Goal: Task Accomplishment & Management: Complete application form

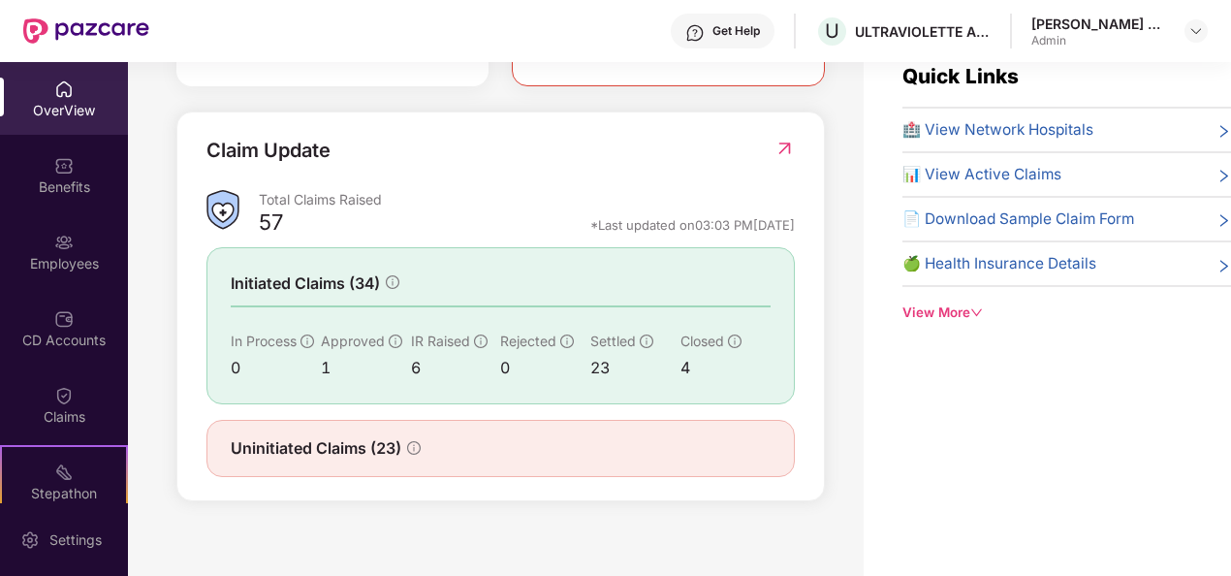
scroll to position [62, 0]
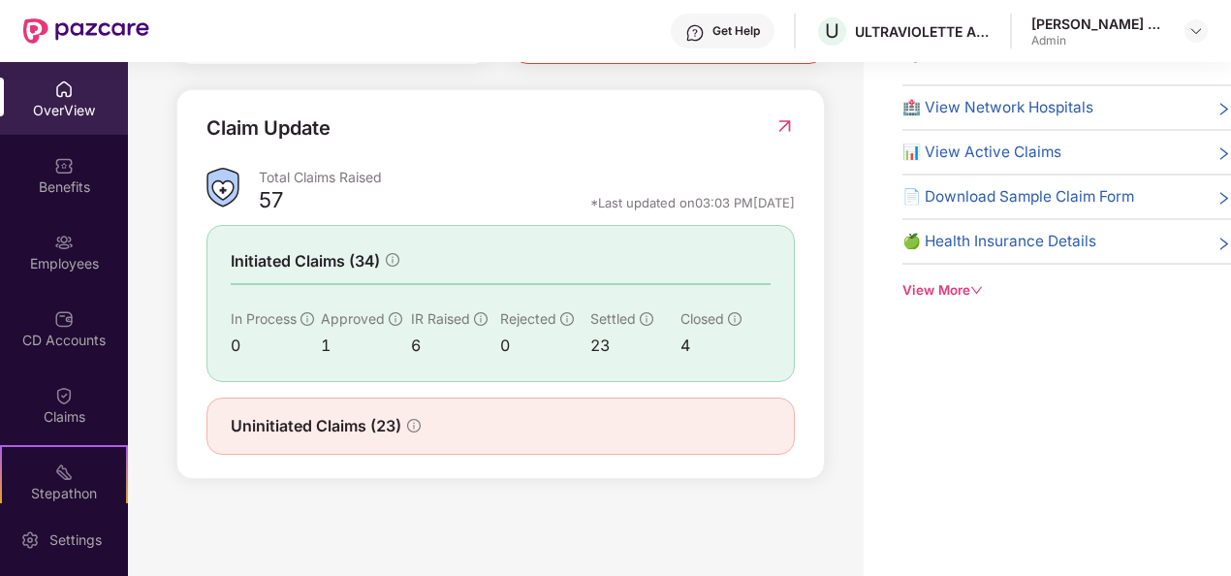
click at [380, 426] on span "Uninitiated Claims (23)" at bounding box center [316, 426] width 171 height 24
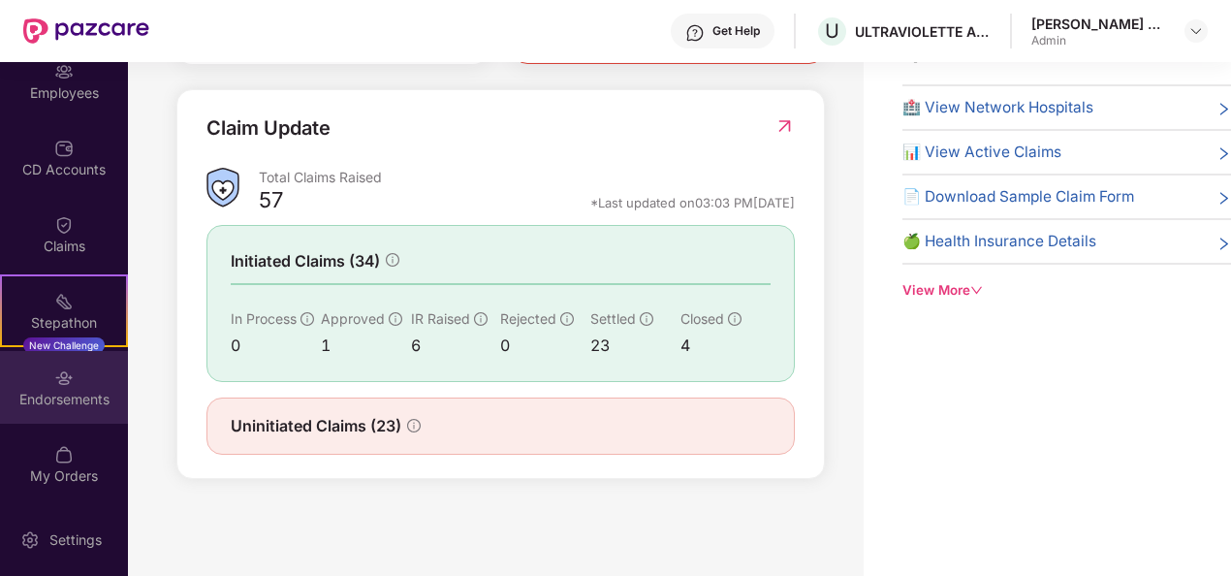
click at [68, 378] on img at bounding box center [63, 377] width 19 height 19
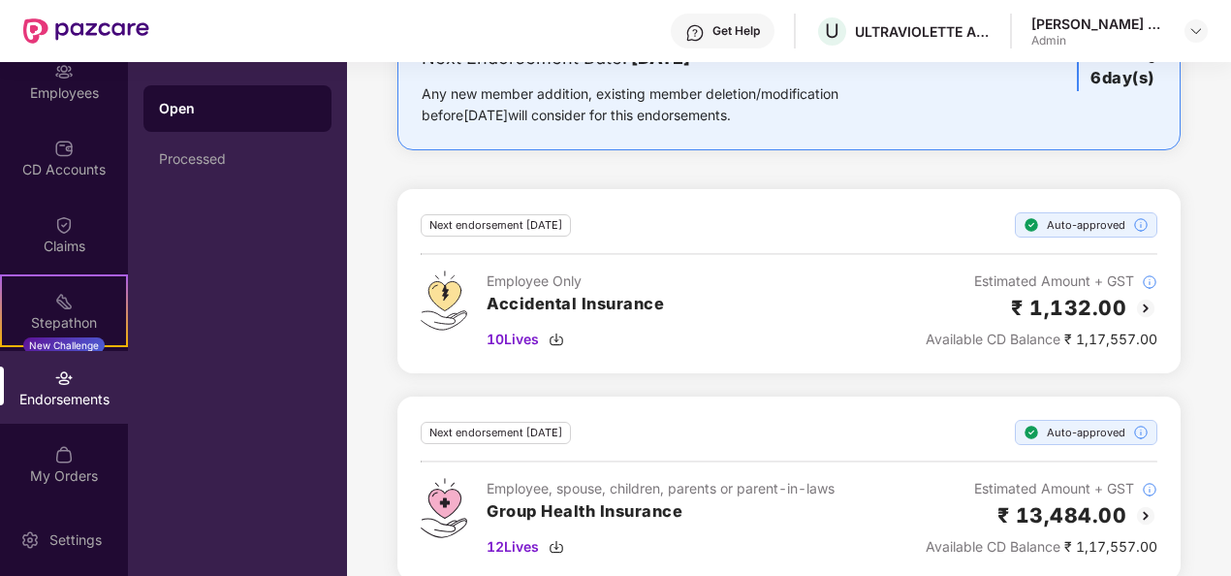
scroll to position [1028, 0]
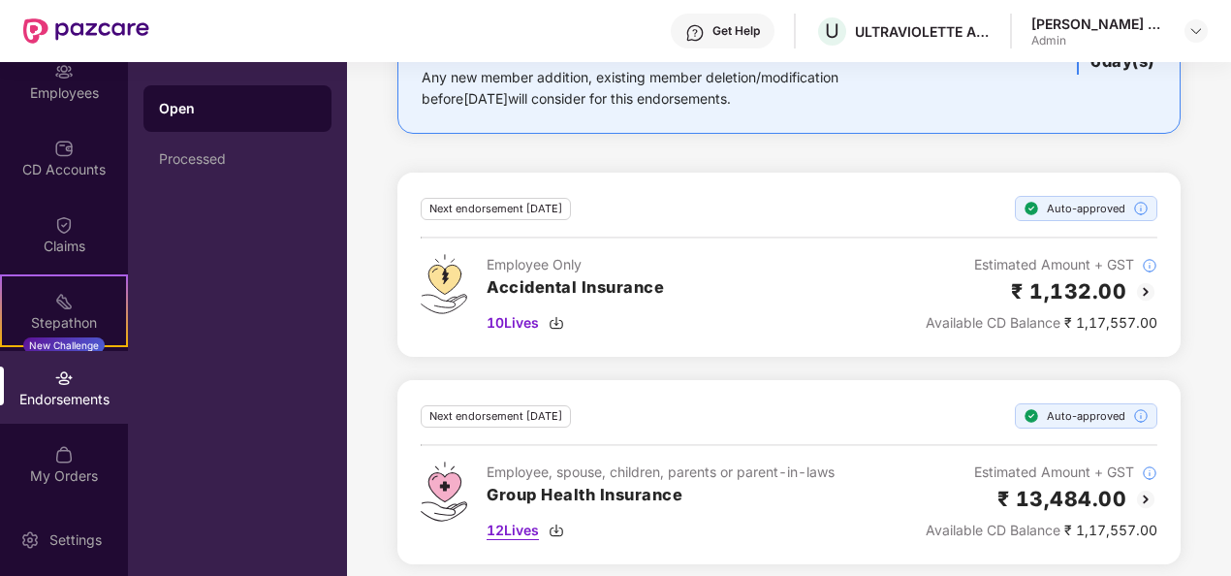
click at [514, 520] on span "12 Lives" at bounding box center [513, 530] width 52 height 21
click at [54, 292] on img at bounding box center [63, 301] width 19 height 19
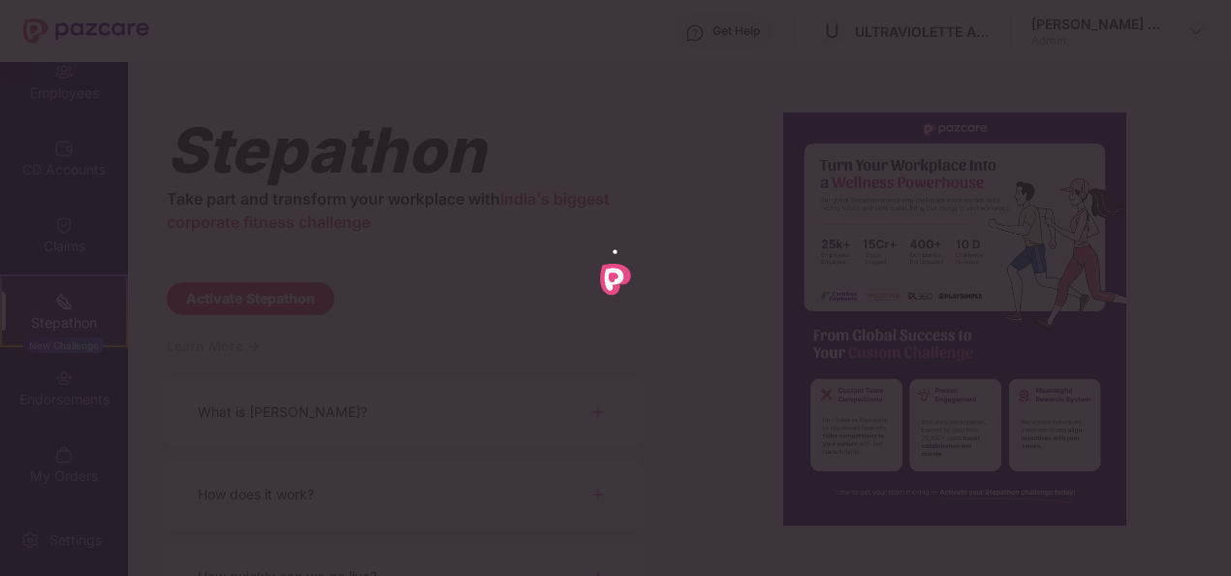
click at [55, 252] on div at bounding box center [615, 288] width 1231 height 576
click at [56, 248] on div at bounding box center [615, 288] width 1231 height 576
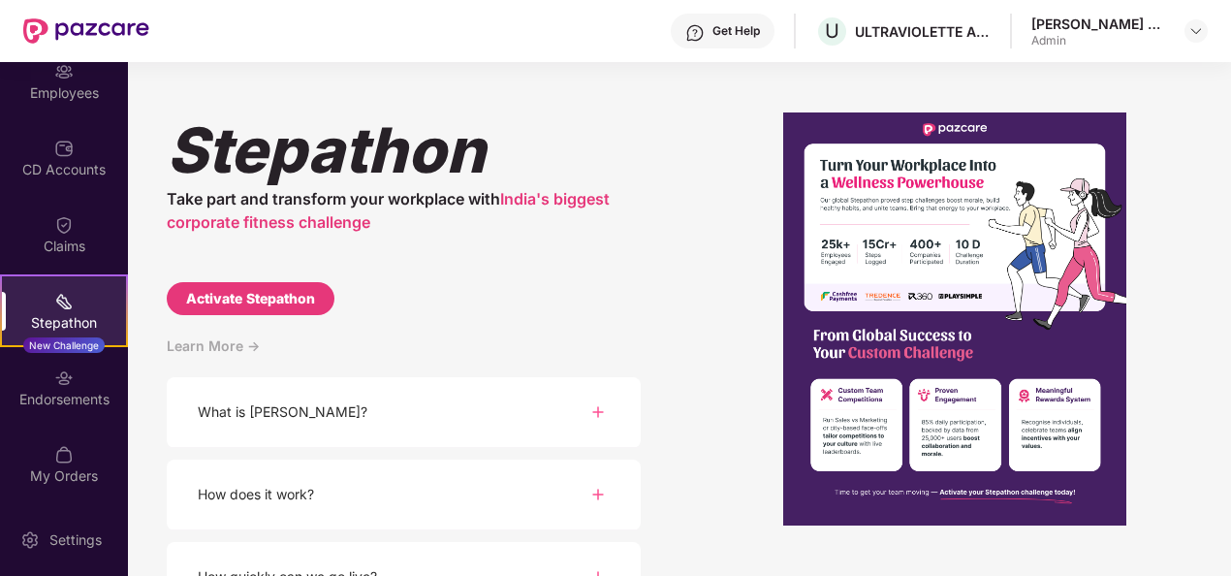
click at [56, 244] on div "Claims" at bounding box center [64, 246] width 128 height 19
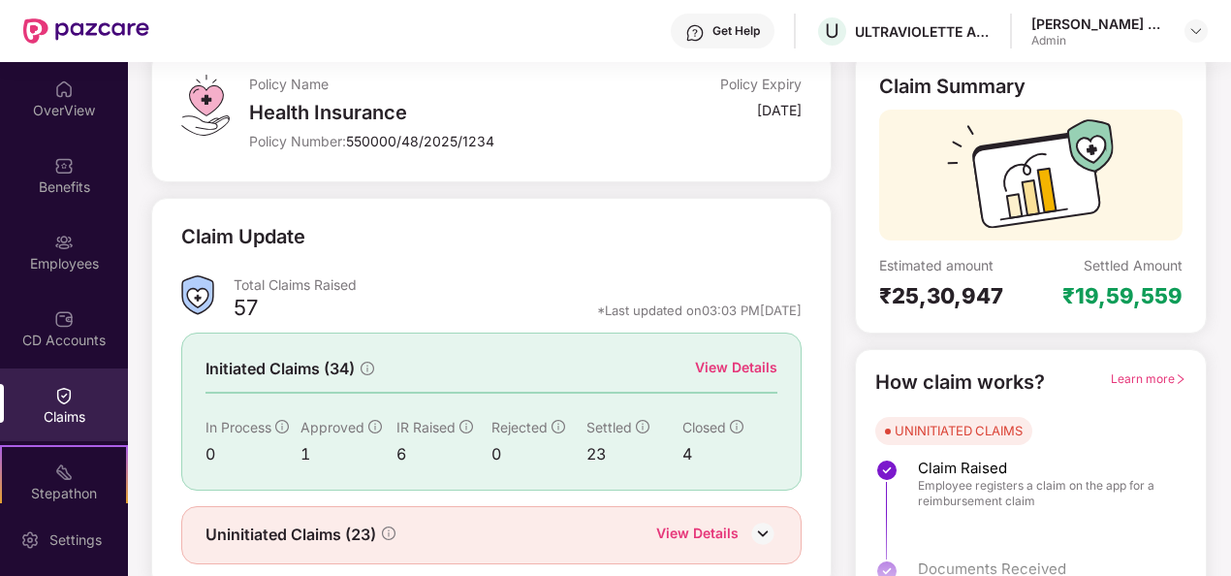
scroll to position [182, 0]
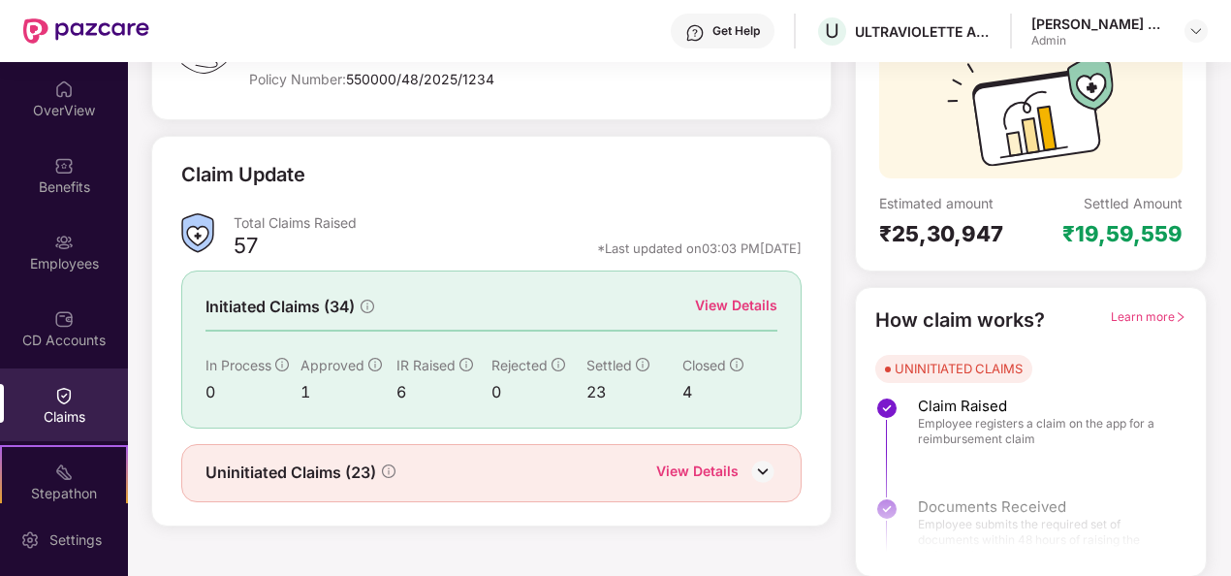
click at [738, 296] on div "View Details" at bounding box center [736, 305] width 82 height 21
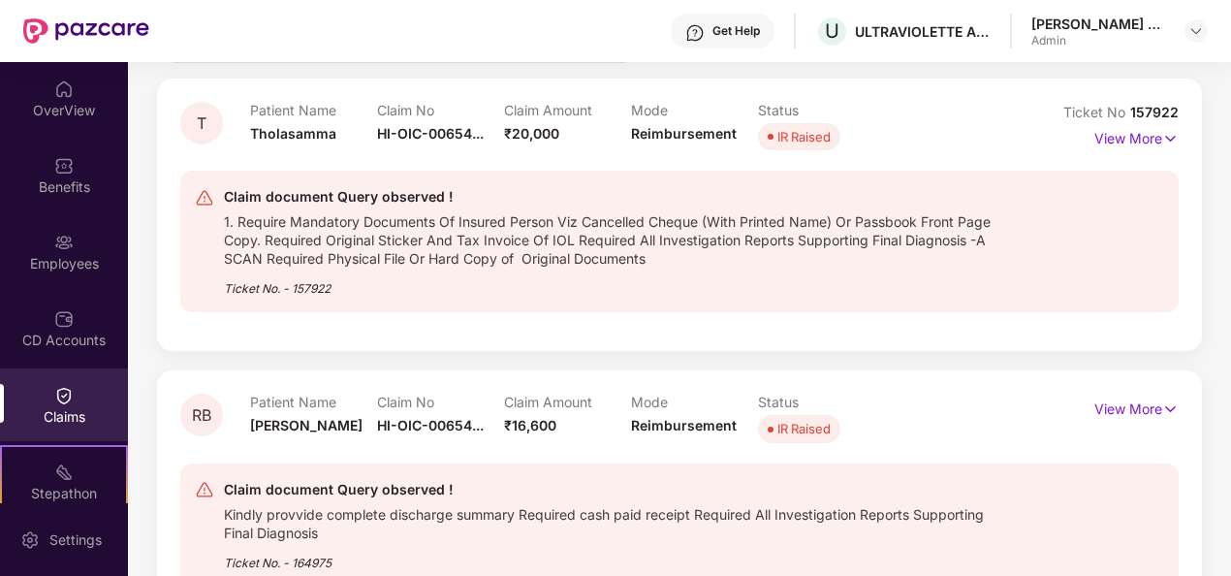
scroll to position [0, 0]
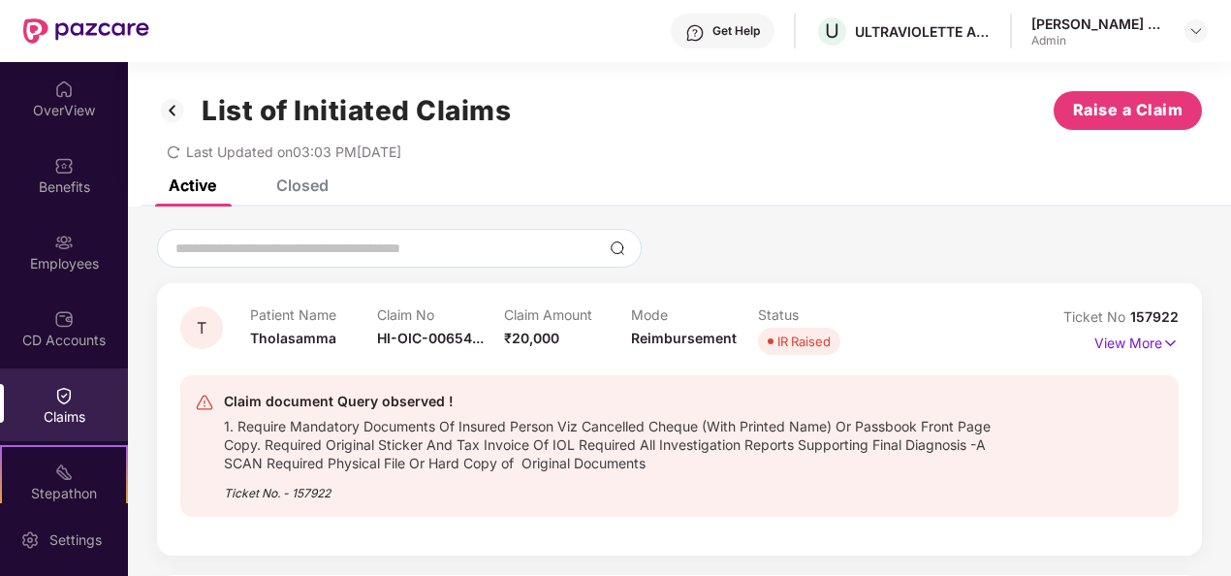
click at [307, 175] on div "List of Initiated Claims Raise a Claim Last Updated on 03:03 PM, 22 Aug 2025" at bounding box center [679, 120] width 1103 height 117
click at [307, 187] on div "Closed" at bounding box center [302, 184] width 52 height 19
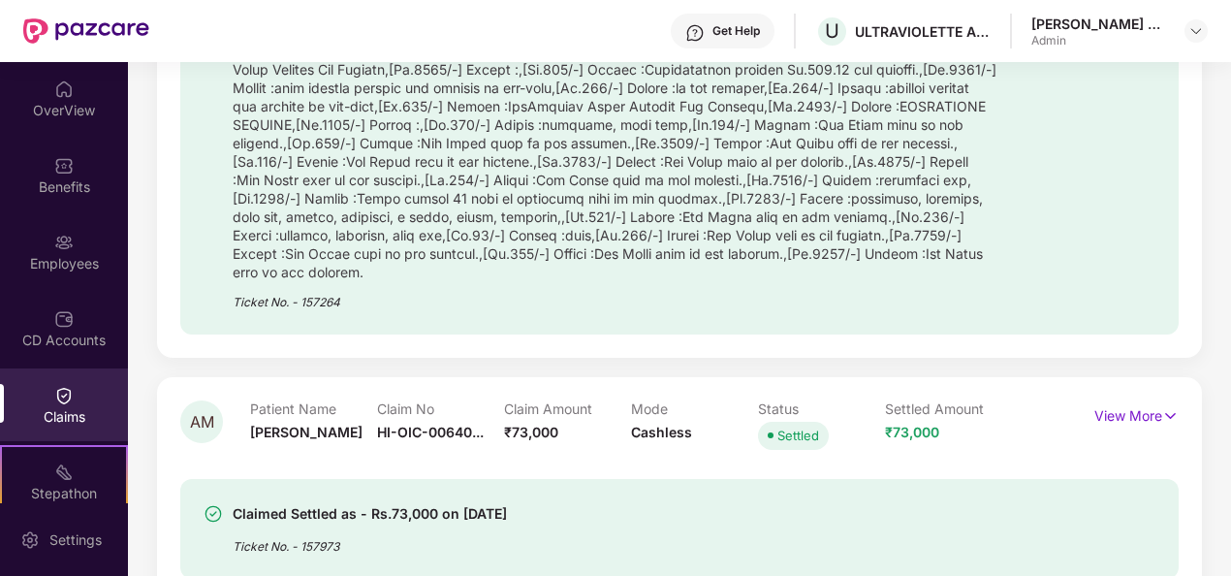
scroll to position [582, 0]
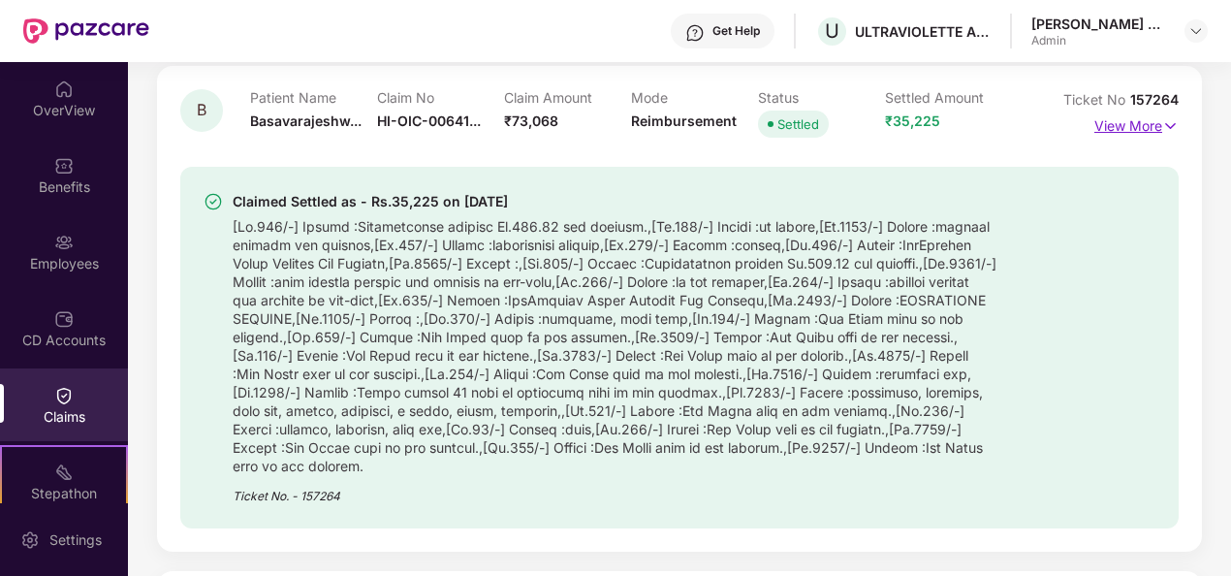
click at [1152, 119] on p "View More" at bounding box center [1137, 124] width 84 height 26
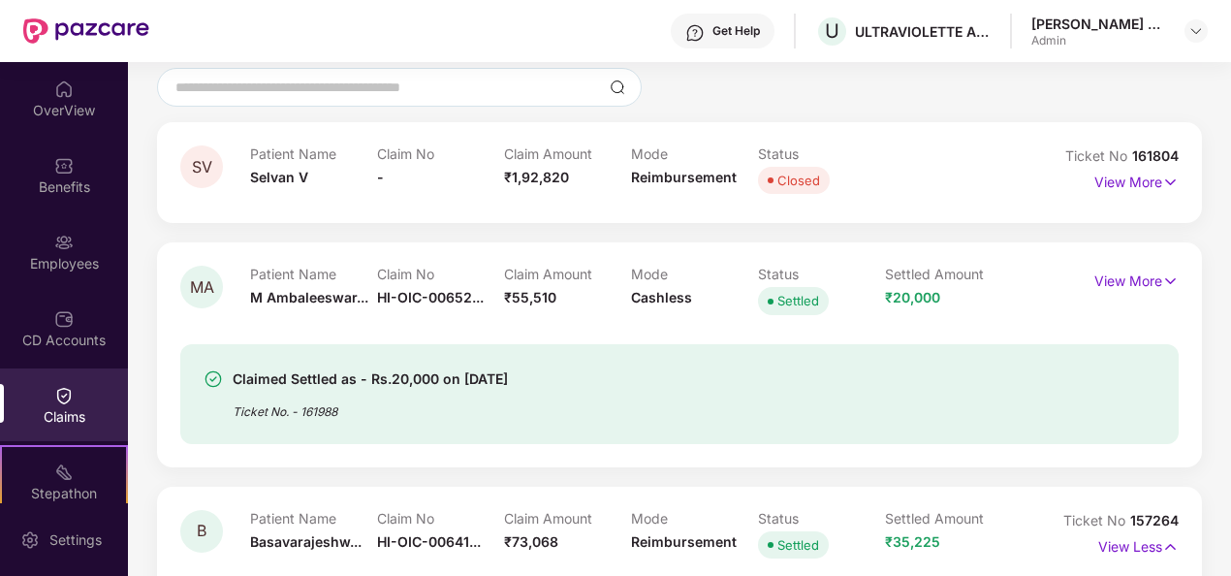
scroll to position [0, 0]
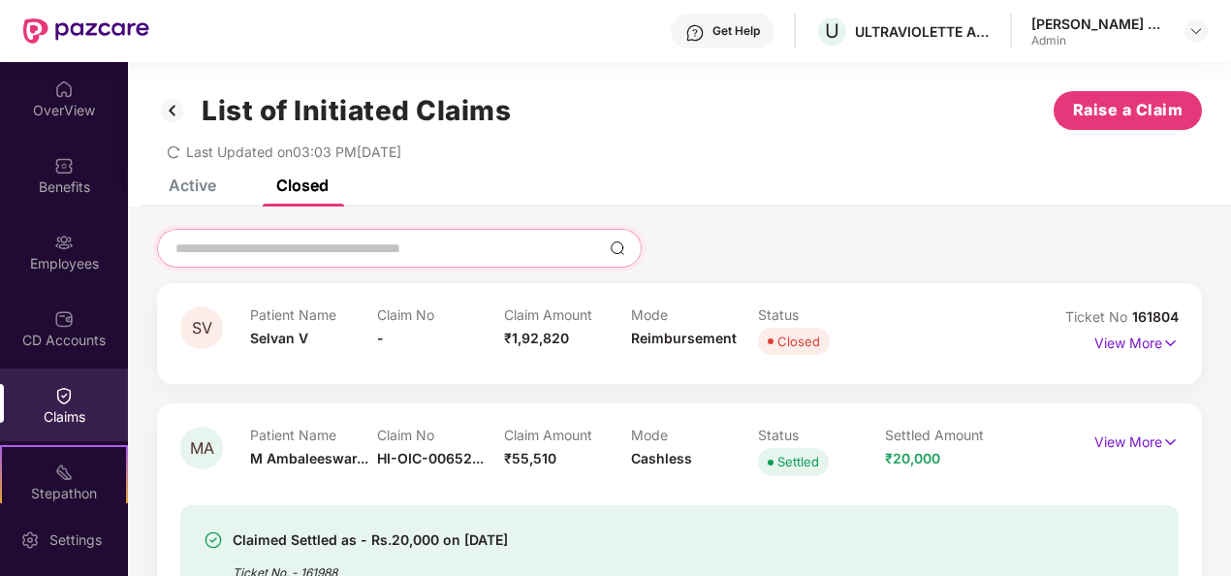
click at [310, 240] on input at bounding box center [388, 249] width 429 height 20
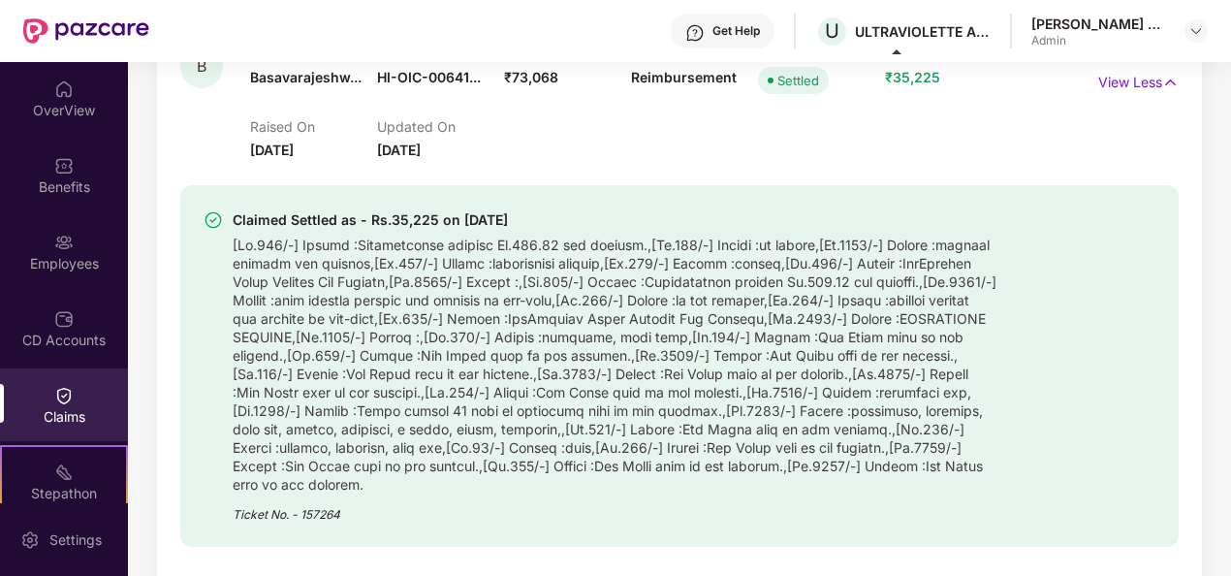
scroll to position [582, 0]
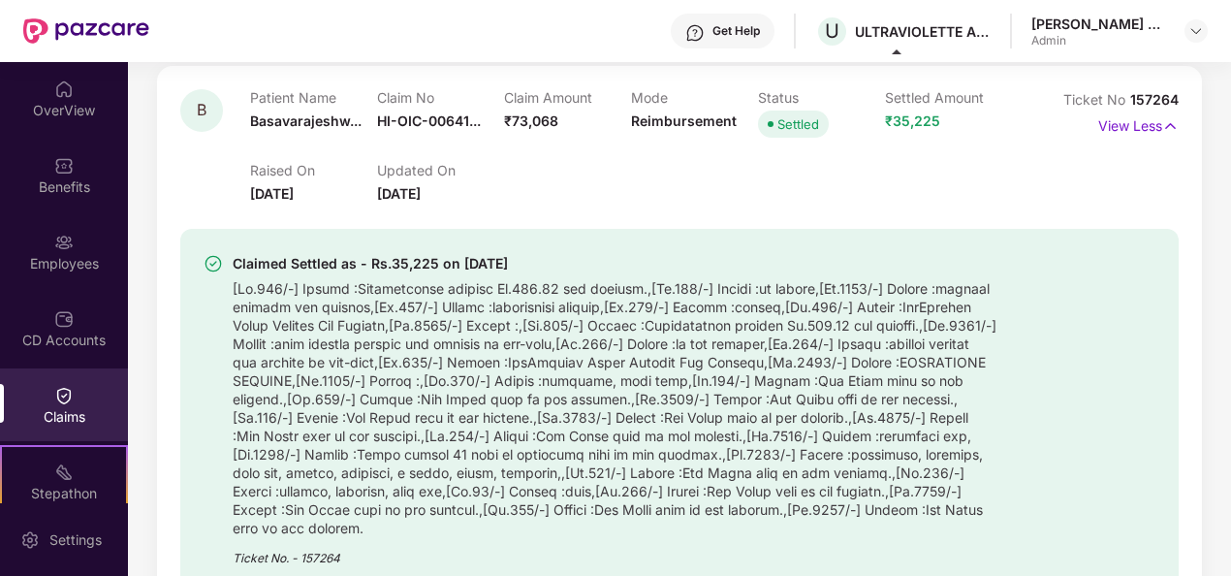
click at [332, 111] on div "Patient Name Basavarajeshw..." at bounding box center [313, 115] width 127 height 53
click at [332, 119] on span "Basavarajeshw..." at bounding box center [305, 120] width 111 height 16
click at [62, 244] on img at bounding box center [63, 242] width 19 height 19
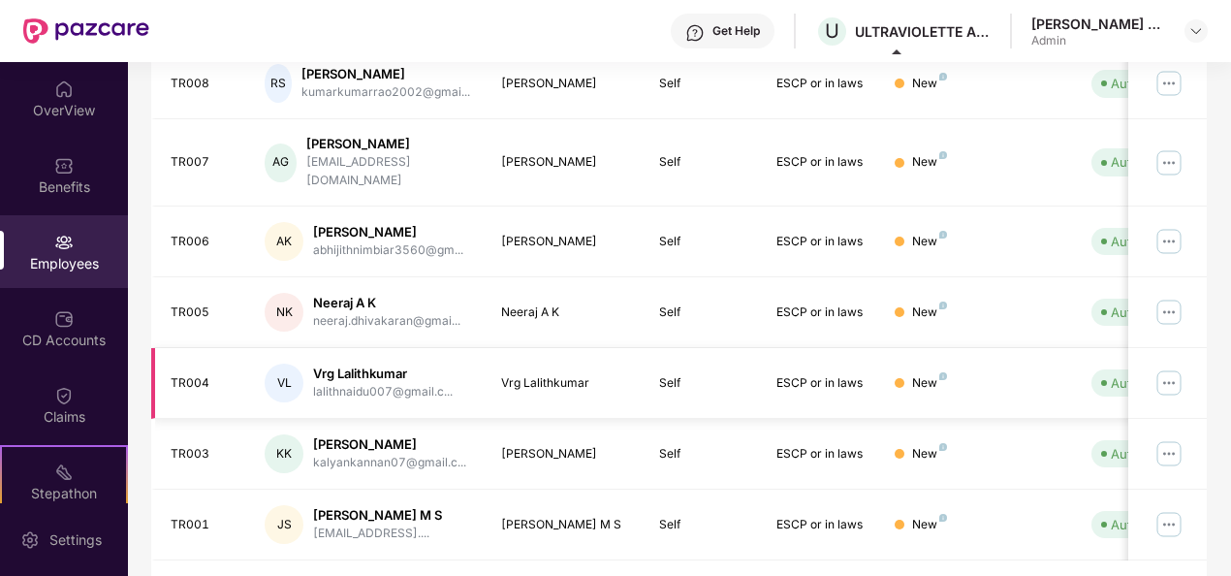
scroll to position [0, 0]
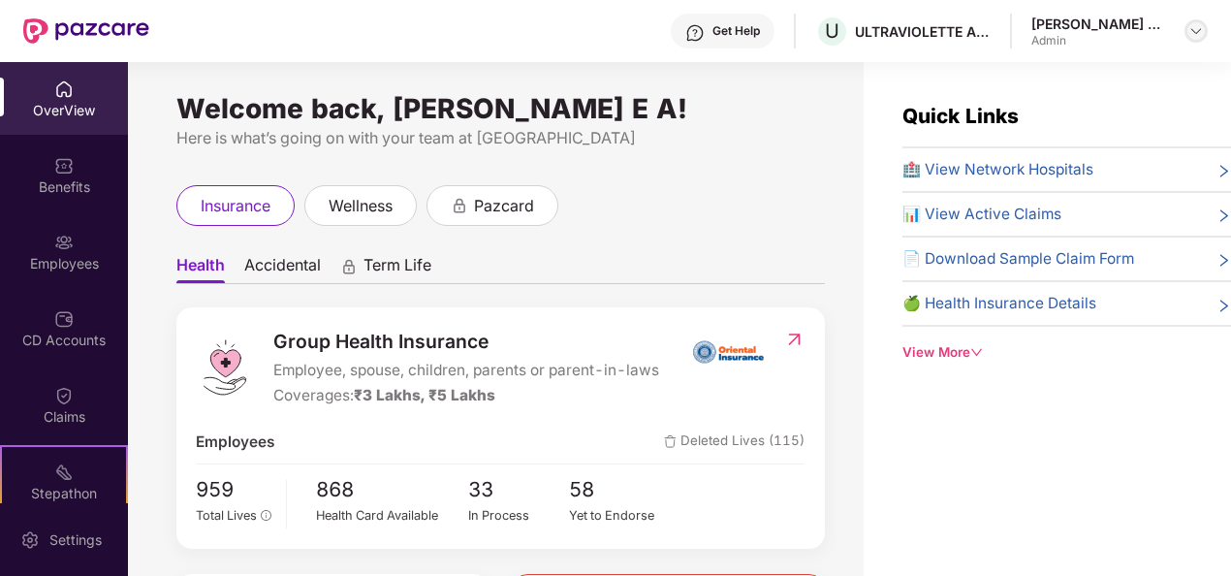
click at [1202, 28] on img at bounding box center [1197, 31] width 16 height 16
click at [681, 144] on div "Here is what’s going on with your team at [GEOGRAPHIC_DATA]" at bounding box center [500, 138] width 649 height 24
click at [1213, 26] on header "Get Help U ULTRAVIOLETTE AUTOMOTIVE PRIVATE LIMITED [PERSON_NAME] E A Admin" at bounding box center [615, 31] width 1231 height 62
click at [1202, 28] on img at bounding box center [1197, 31] width 16 height 16
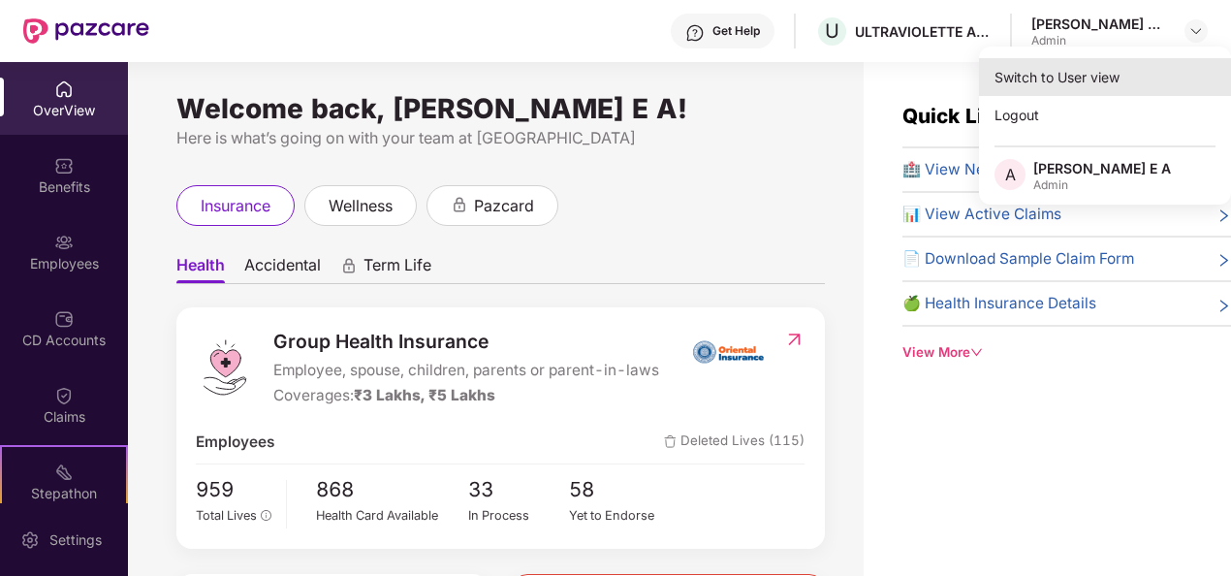
click at [1119, 80] on div "Switch to User view" at bounding box center [1105, 77] width 252 height 38
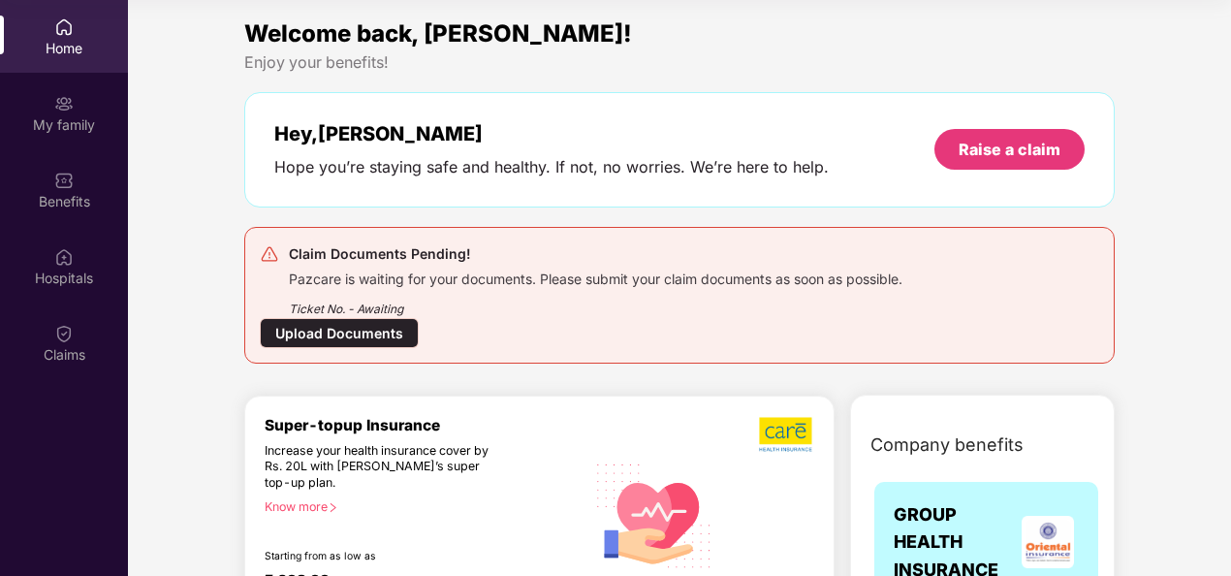
click at [370, 330] on div "Upload Documents" at bounding box center [339, 333] width 159 height 30
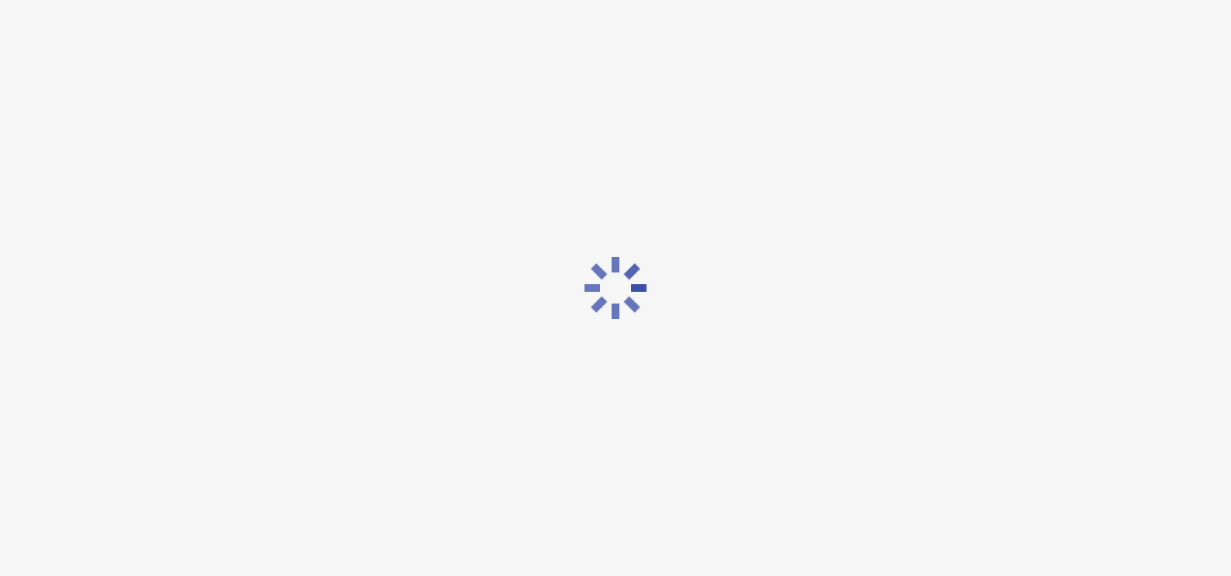
scroll to position [47, 0]
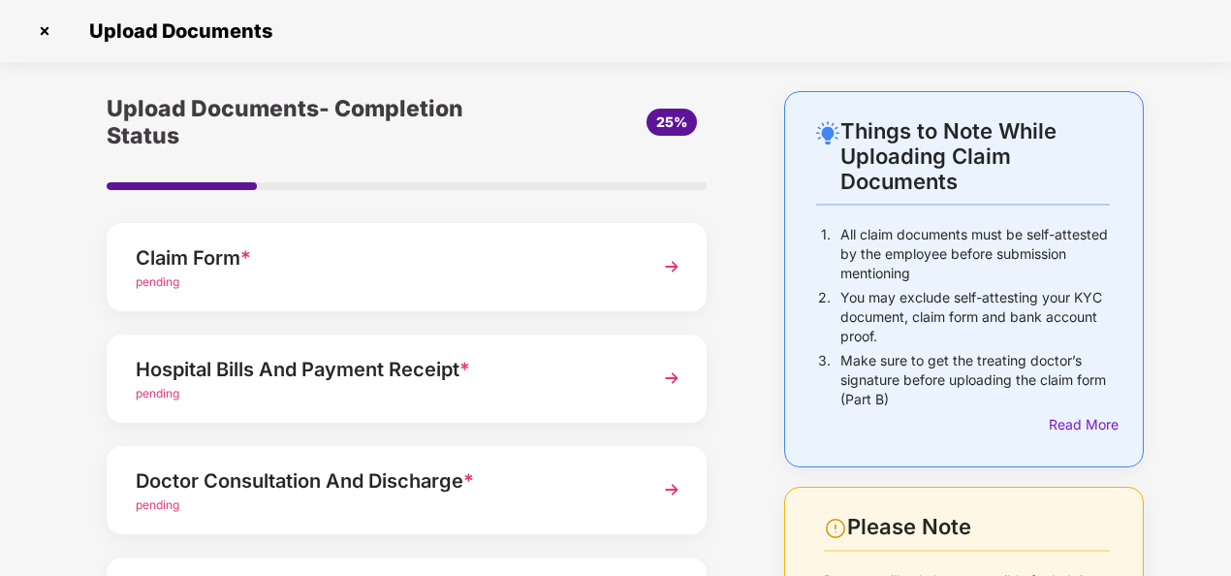
click at [648, 260] on div "Claim Form * pending" at bounding box center [407, 267] width 600 height 88
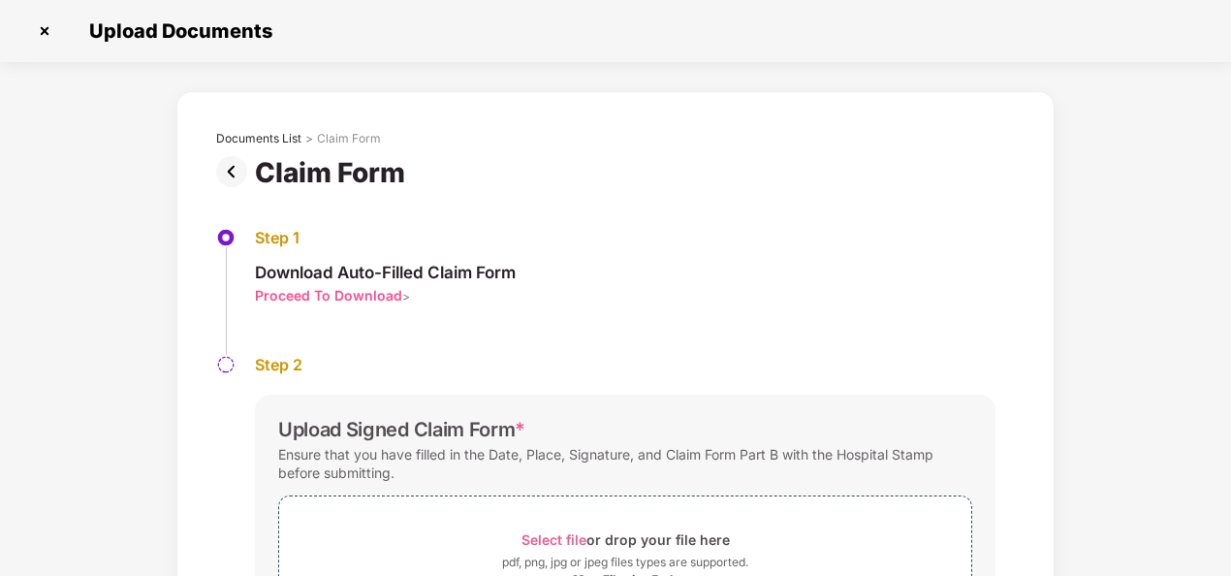
click at [217, 179] on img at bounding box center [235, 171] width 39 height 31
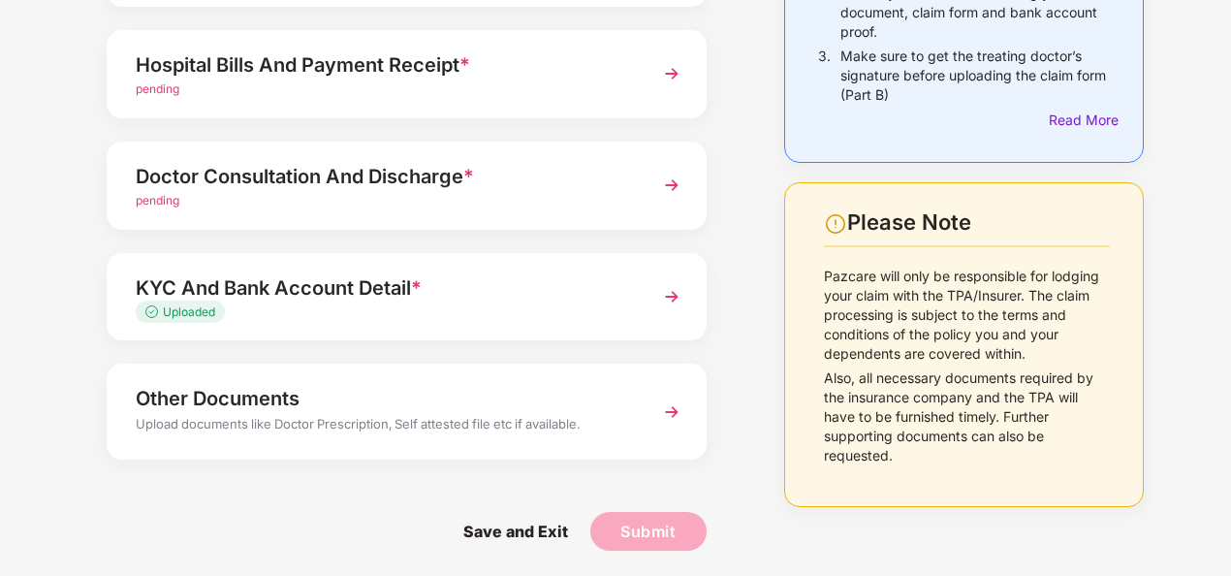
scroll to position [308, 0]
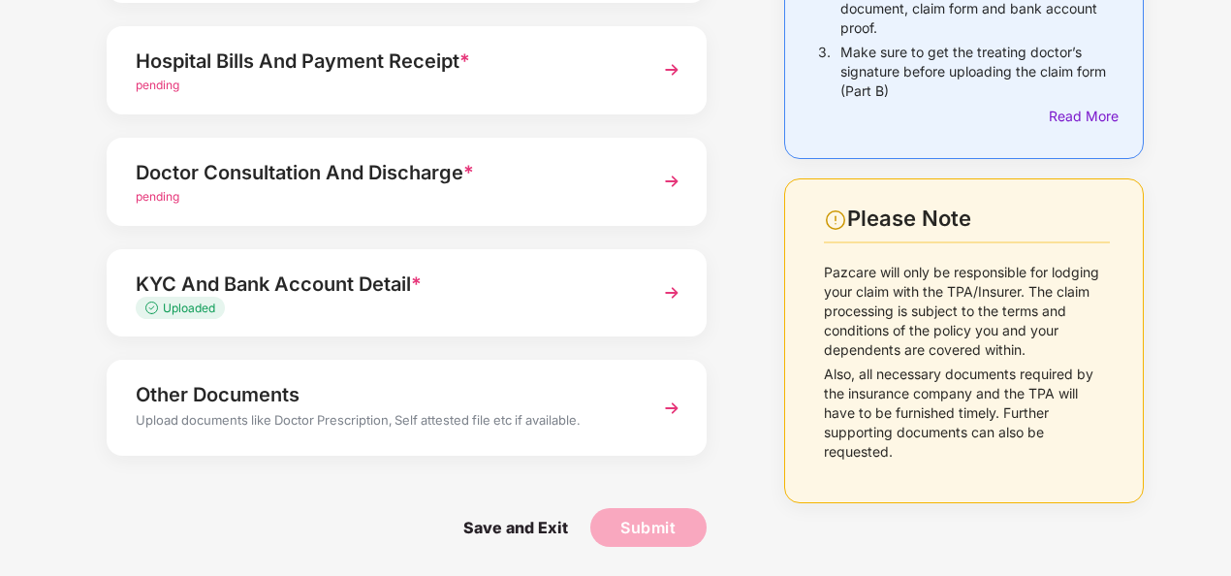
click at [679, 289] on img at bounding box center [671, 292] width 35 height 35
